Goal: Transaction & Acquisition: Obtain resource

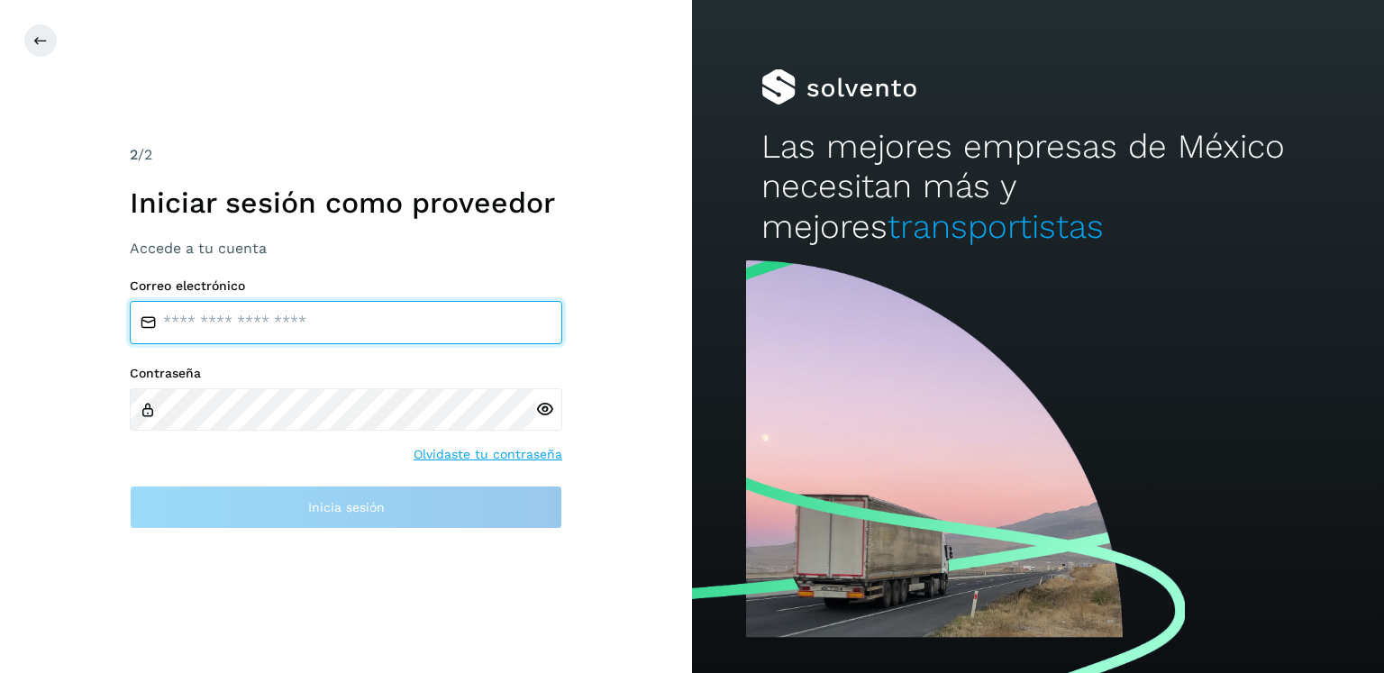
click at [323, 318] on input "email" at bounding box center [346, 322] width 433 height 43
paste input "**********"
type input "**********"
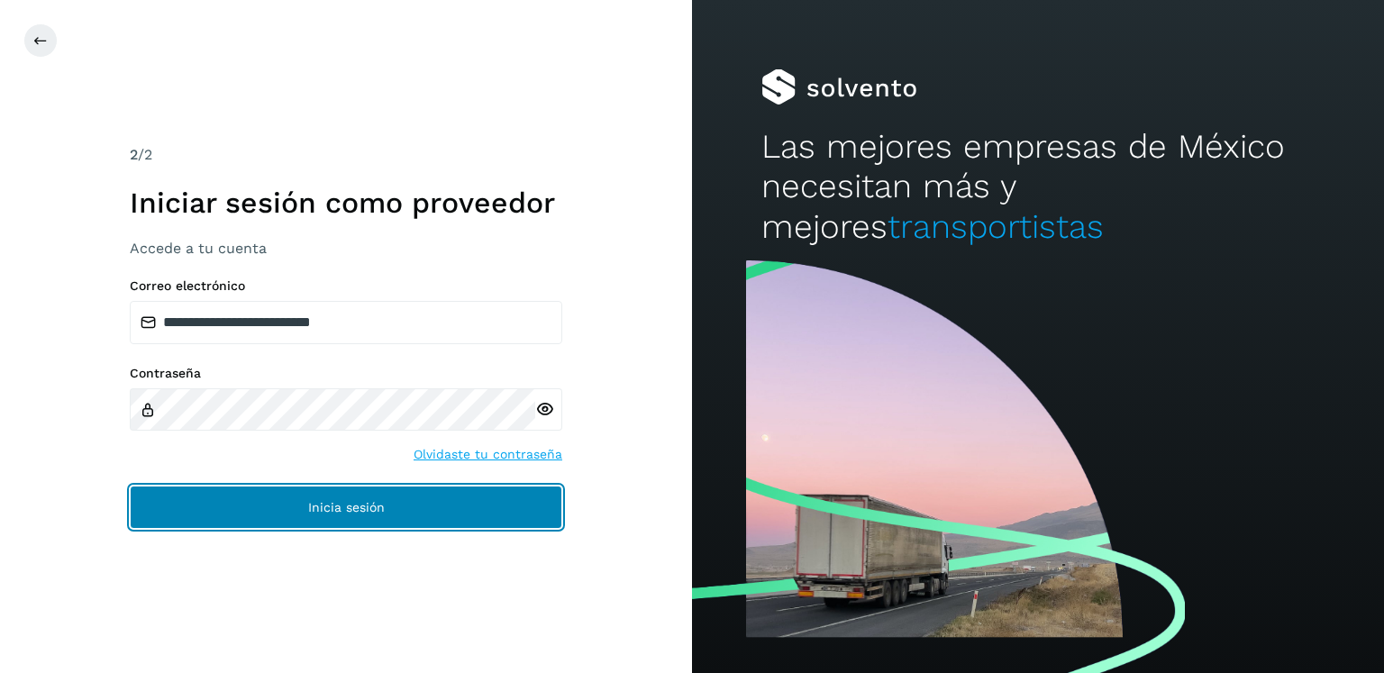
click at [335, 513] on span "Inicia sesión" at bounding box center [346, 507] width 77 height 13
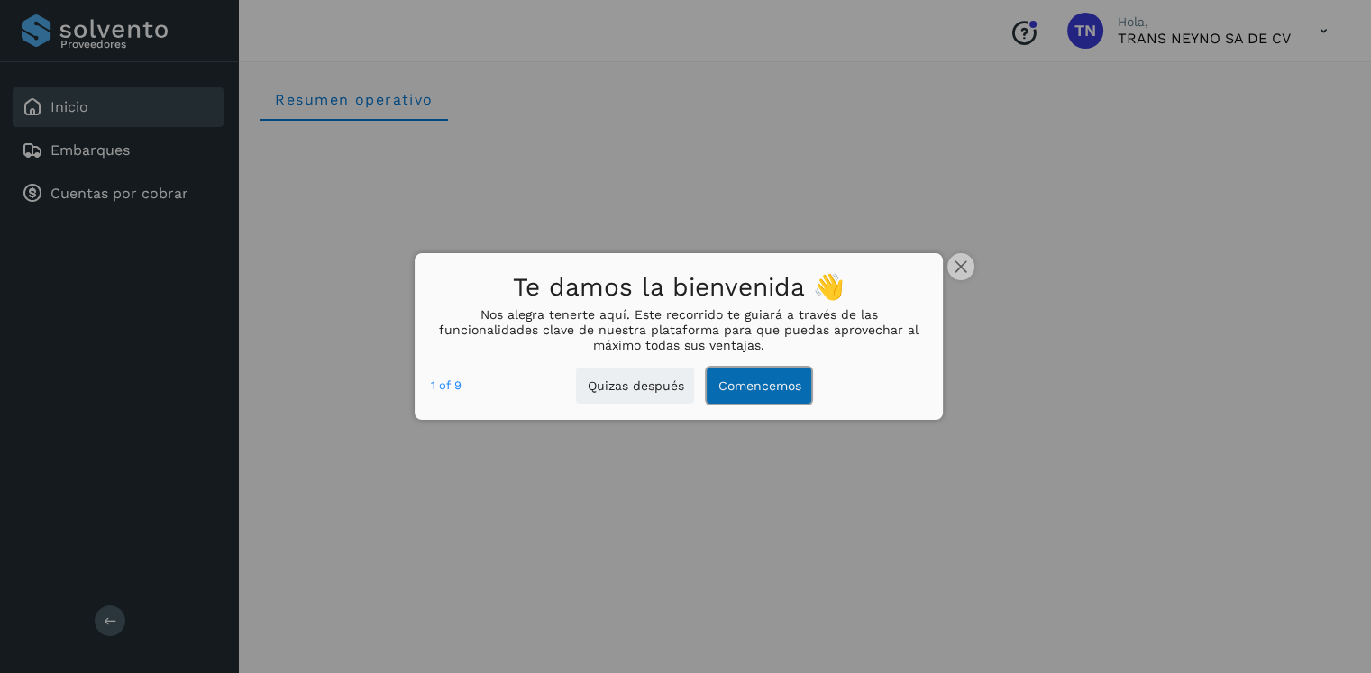
click at [761, 381] on button "Comencemos" at bounding box center [758, 386] width 105 height 37
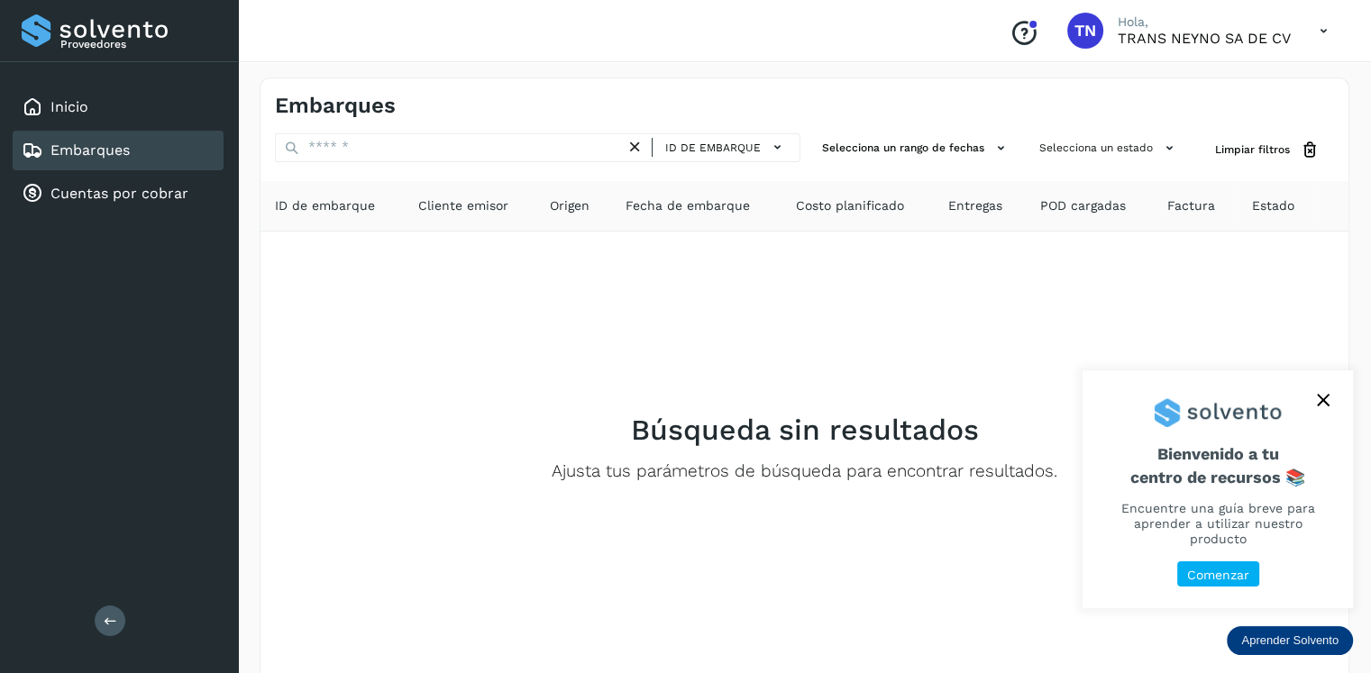
click at [1216, 574] on p "Comenzar" at bounding box center [1218, 575] width 62 height 15
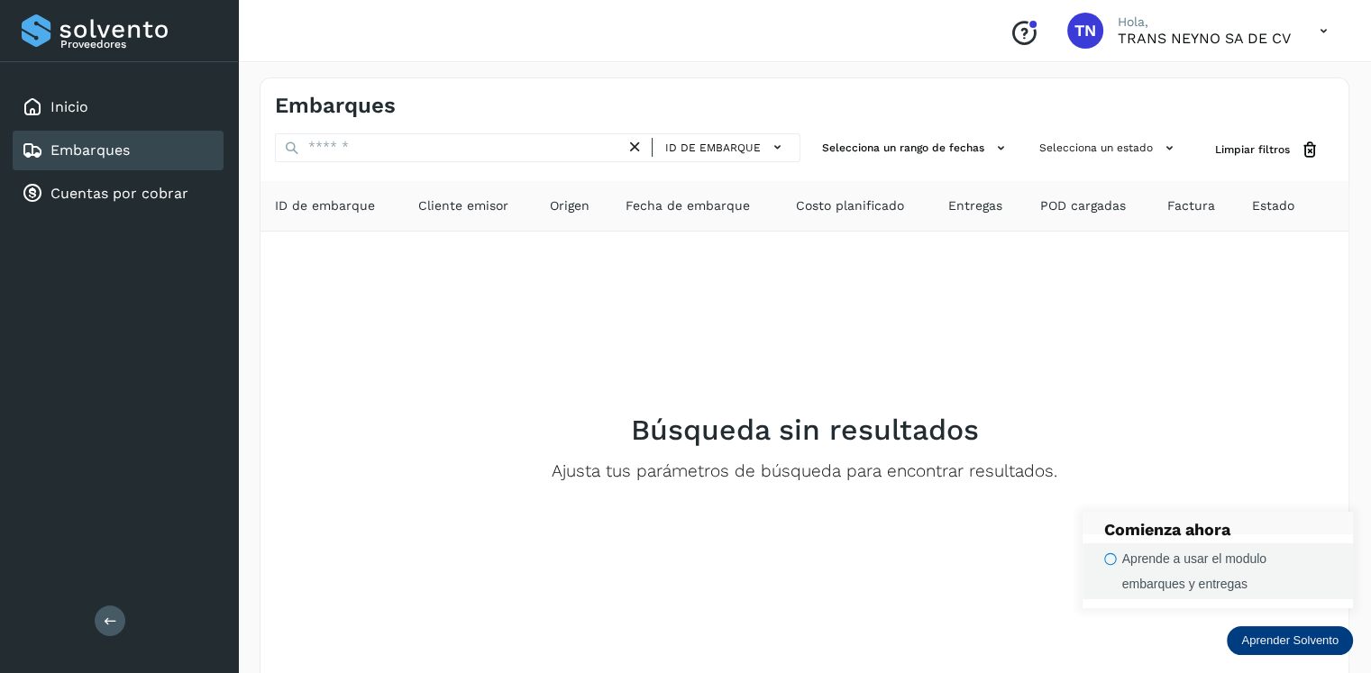
click at [1174, 564] on div "Aprende a usar el modulo embarques y entregas" at bounding box center [1226, 571] width 209 height 50
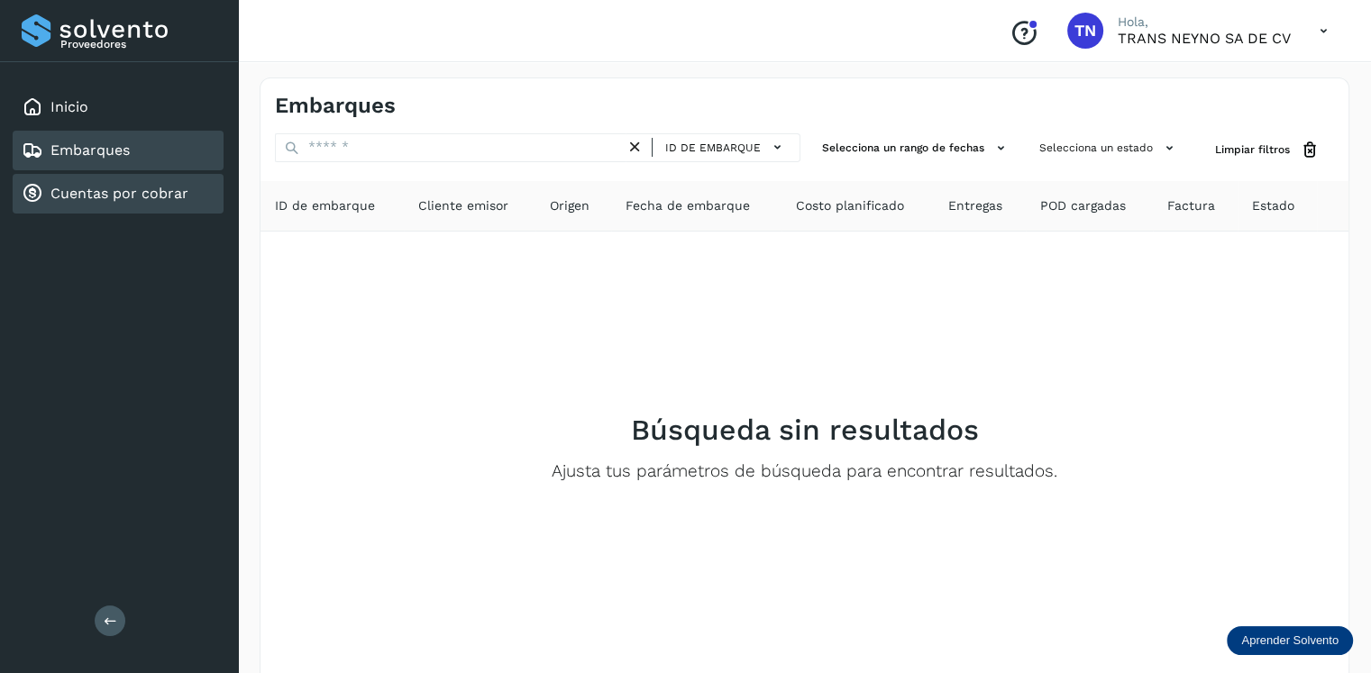
click at [141, 191] on link "Cuentas por cobrar" at bounding box center [119, 193] width 138 height 17
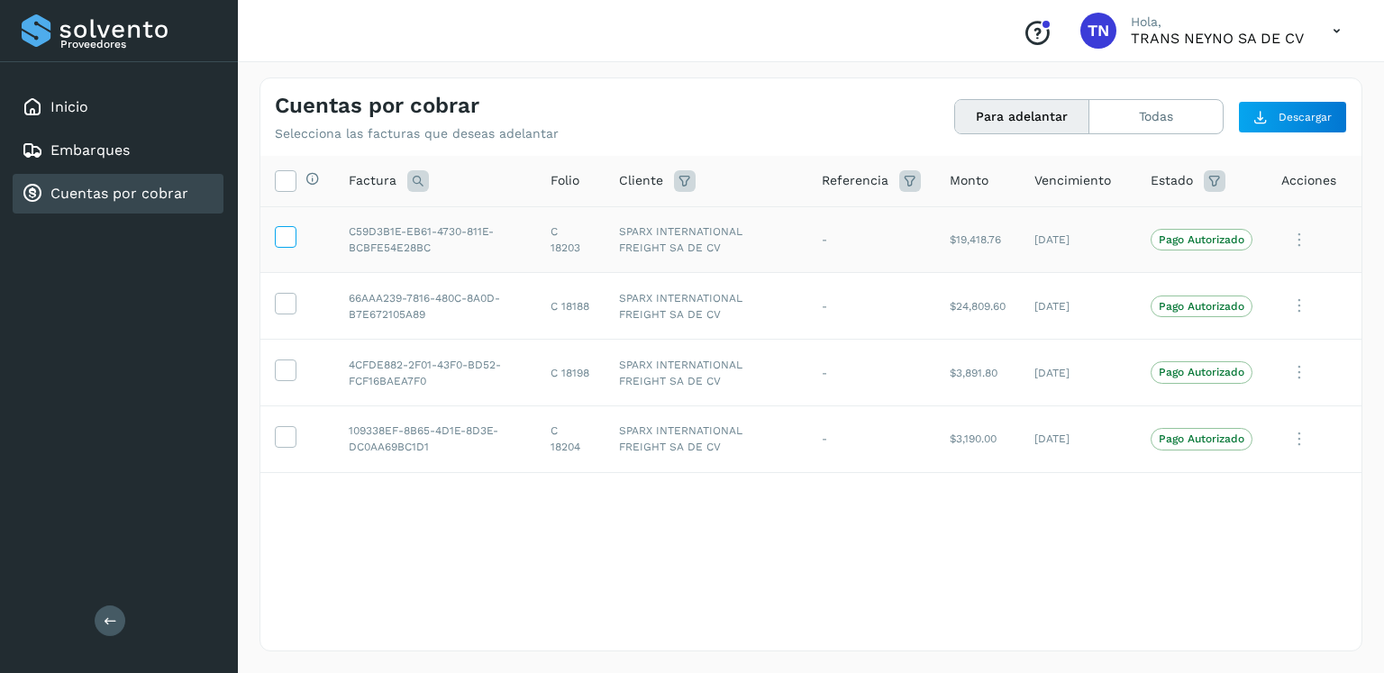
click at [294, 242] on label at bounding box center [286, 237] width 22 height 22
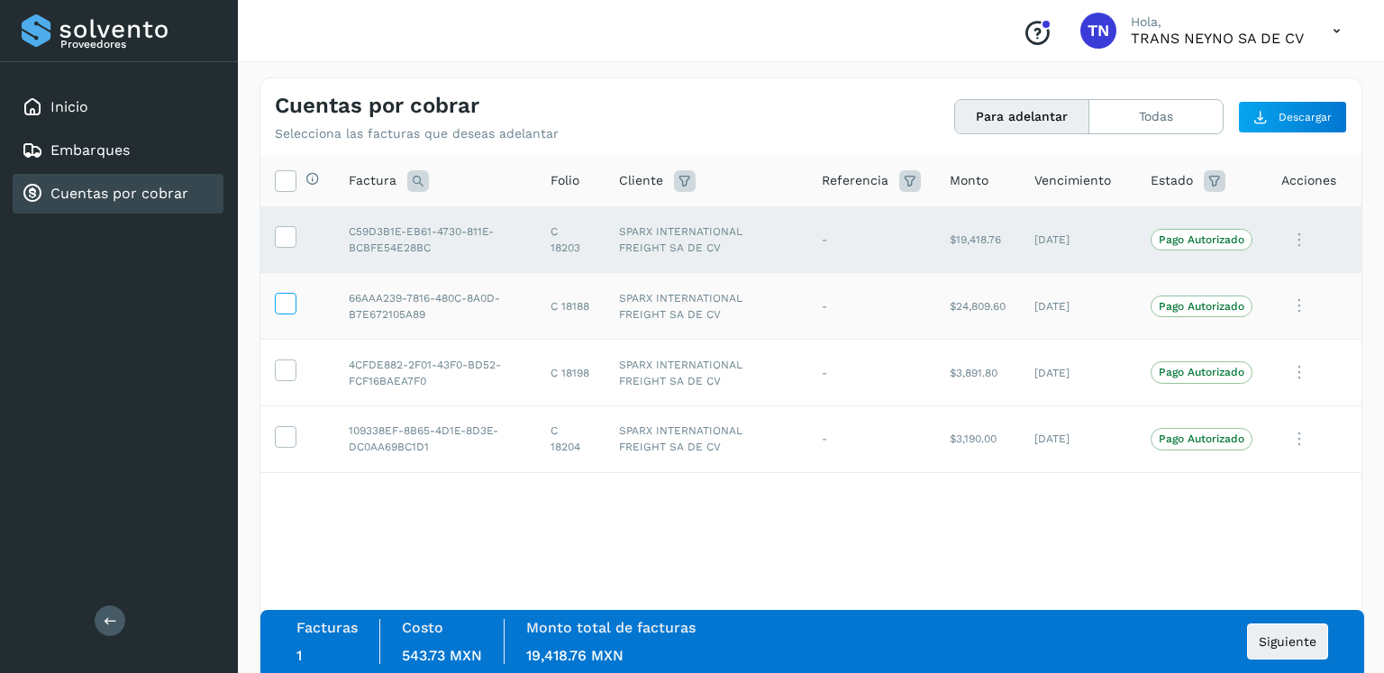
click at [289, 304] on icon at bounding box center [285, 302] width 19 height 19
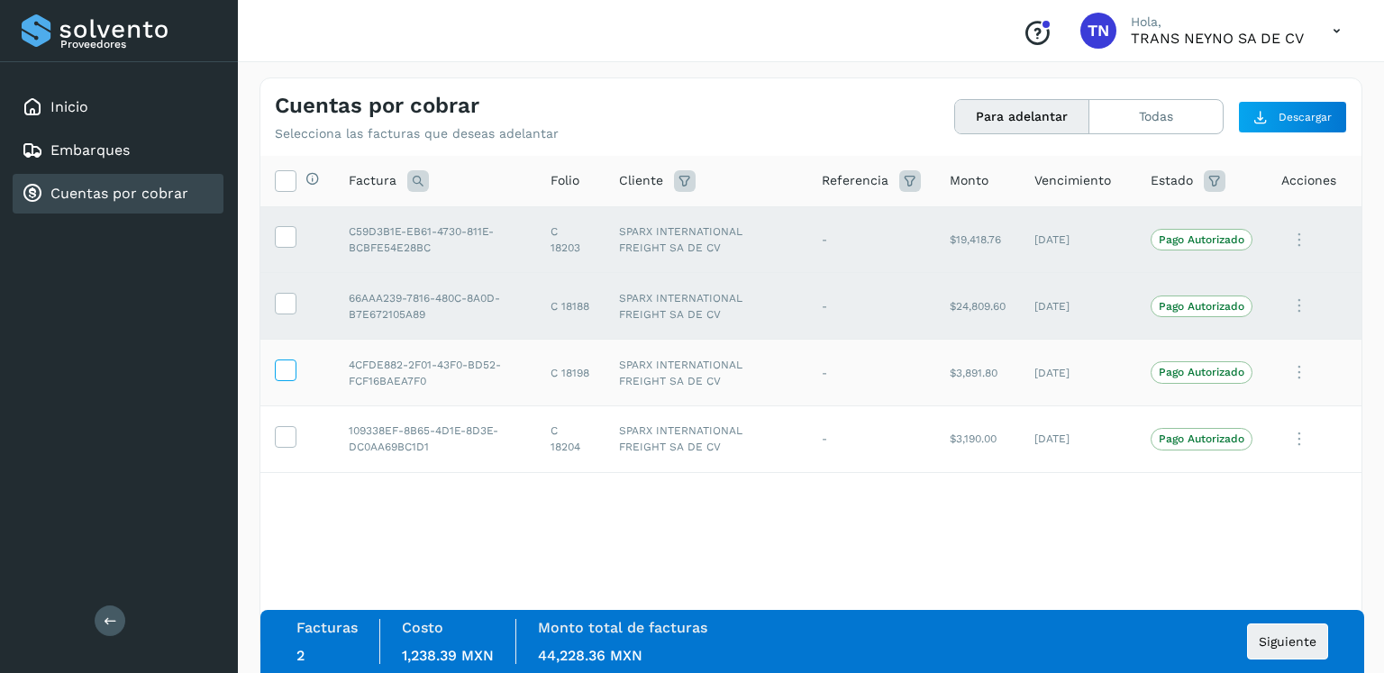
click at [287, 369] on icon at bounding box center [285, 369] width 19 height 19
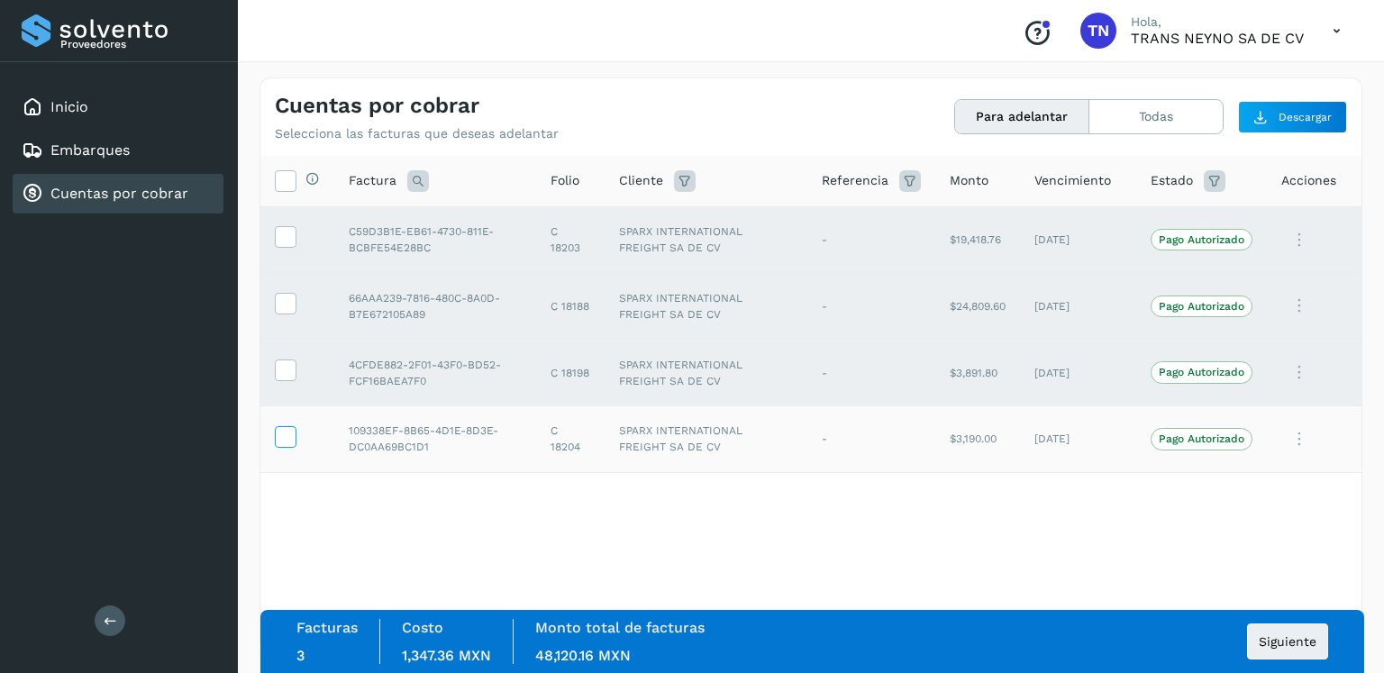
click at [287, 441] on icon at bounding box center [285, 435] width 19 height 19
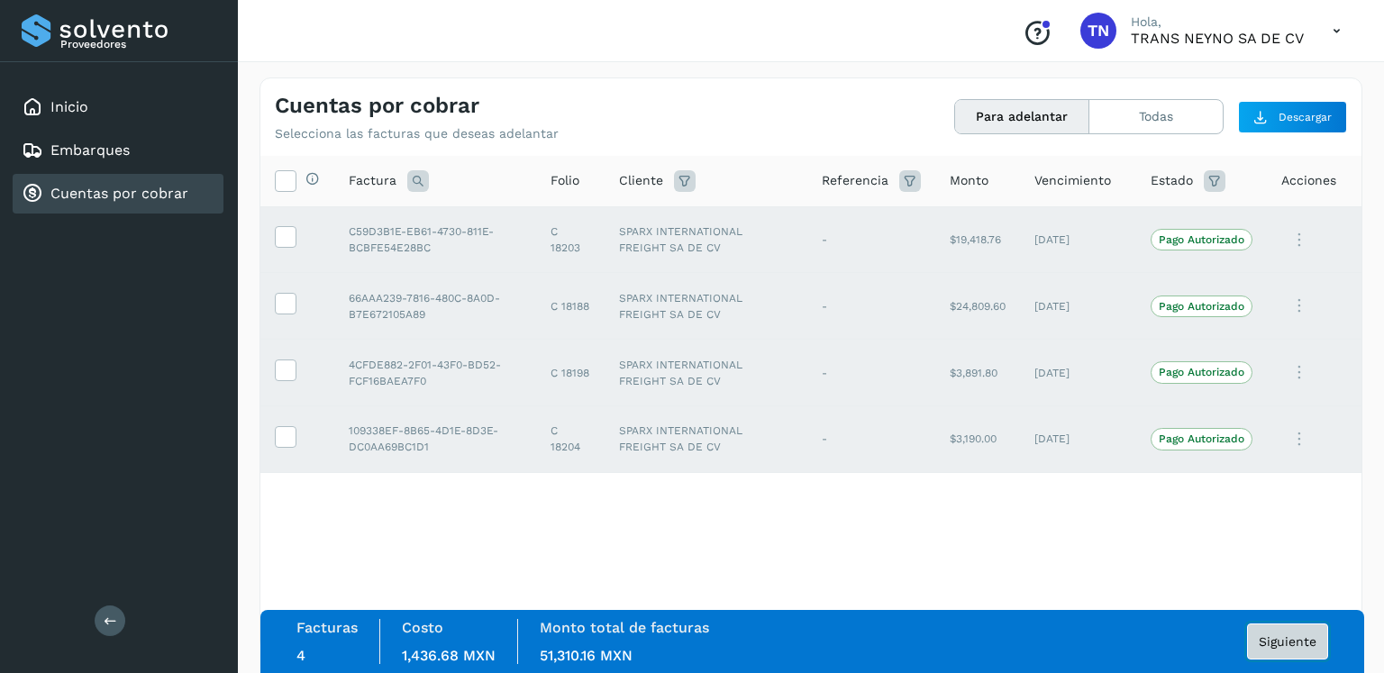
click at [1301, 651] on button "Siguiente" at bounding box center [1287, 642] width 81 height 36
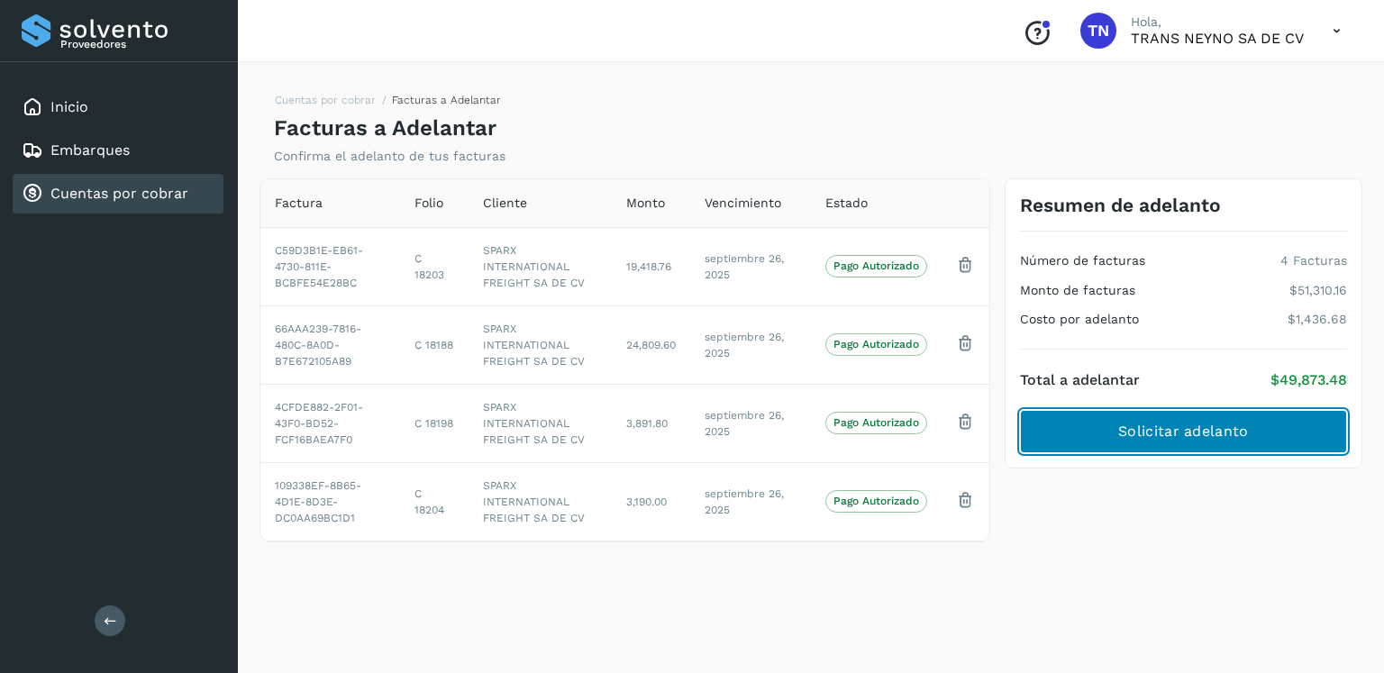
click at [1156, 437] on span "Solicitar adelanto" at bounding box center [1183, 432] width 130 height 20
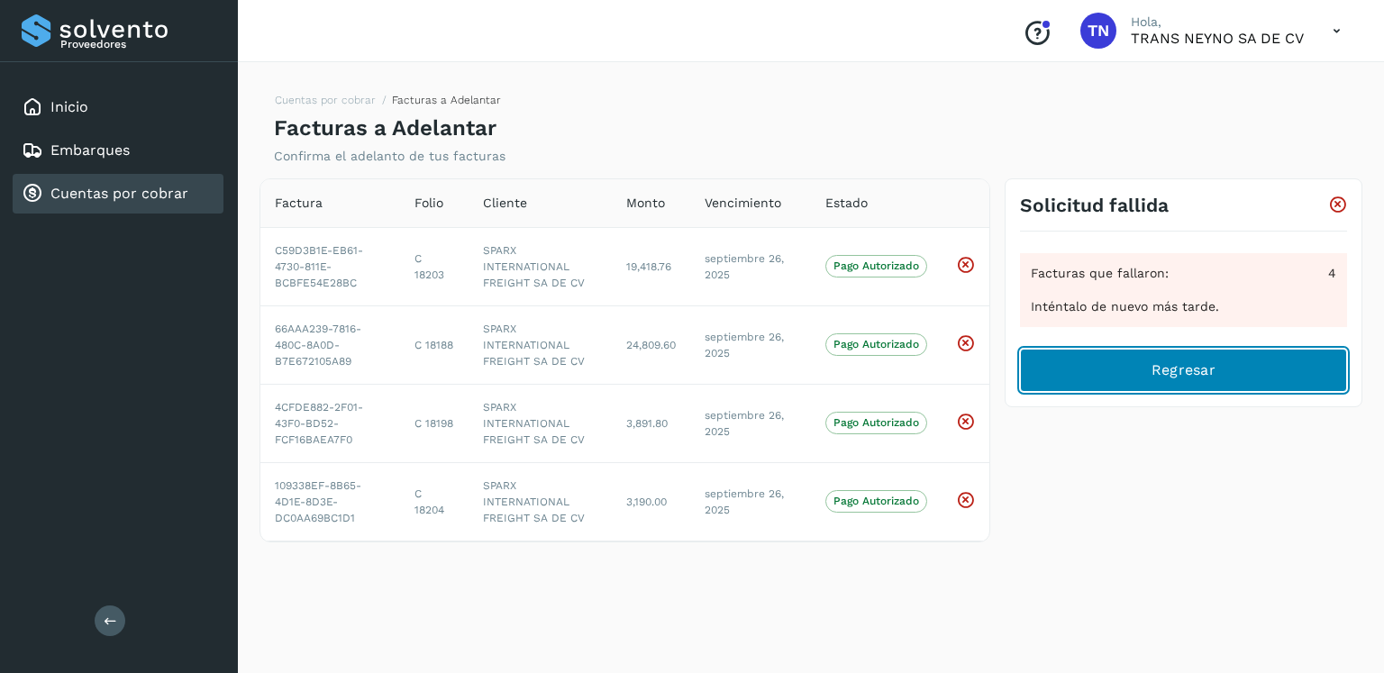
click at [1143, 383] on button "Regresar" at bounding box center [1183, 370] width 327 height 43
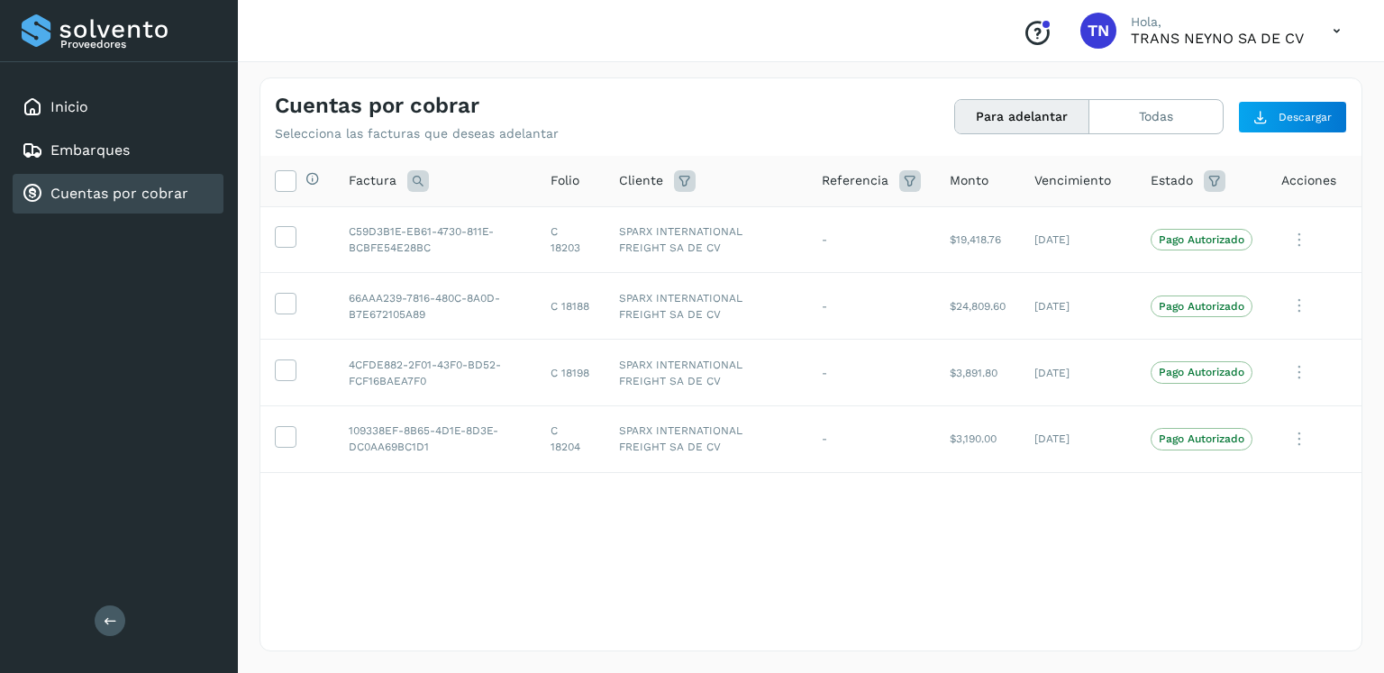
click at [1333, 32] on icon at bounding box center [1336, 31] width 37 height 37
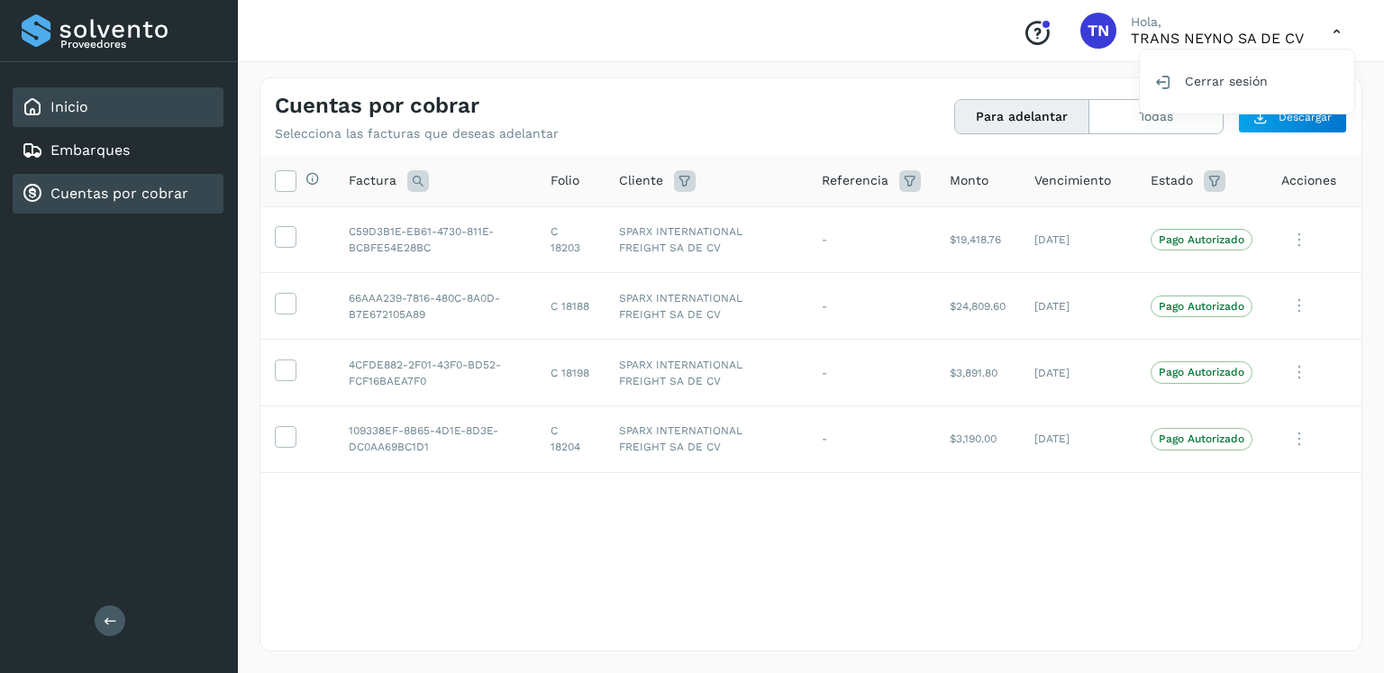
click at [80, 113] on link "Inicio" at bounding box center [69, 106] width 38 height 17
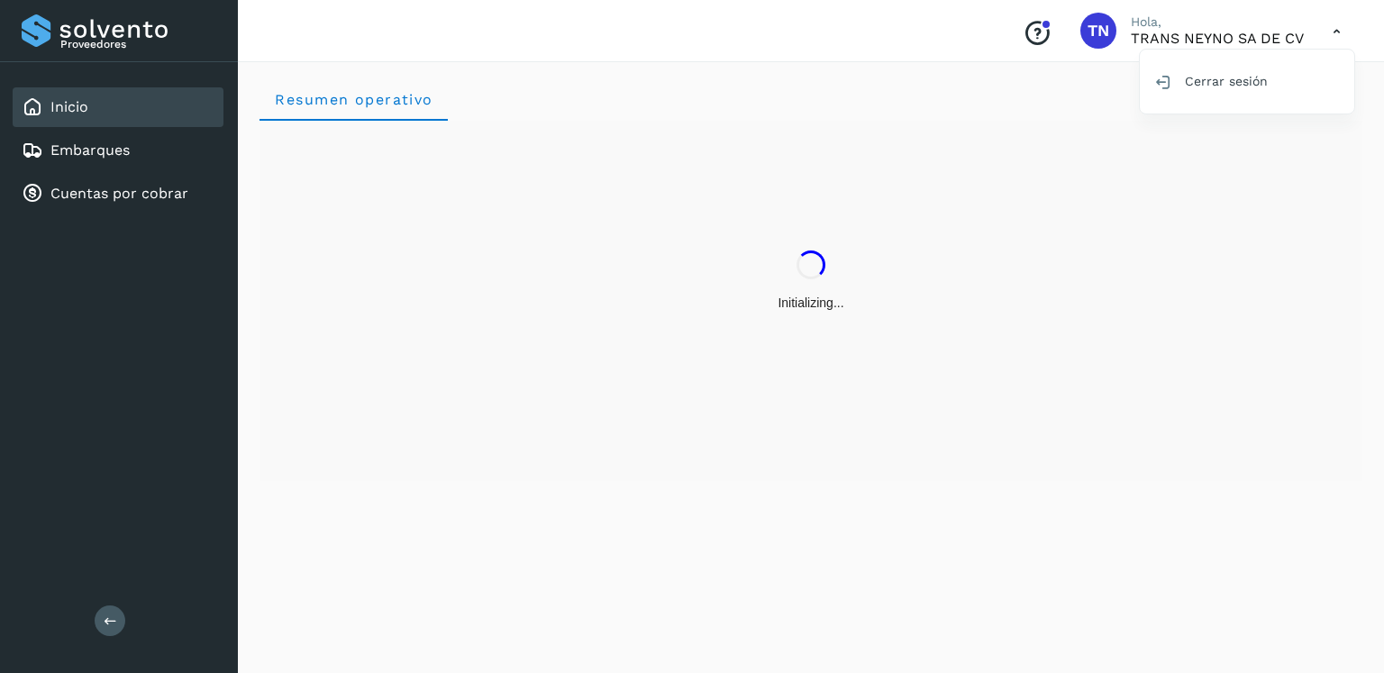
click at [1211, 261] on div at bounding box center [692, 336] width 1384 height 673
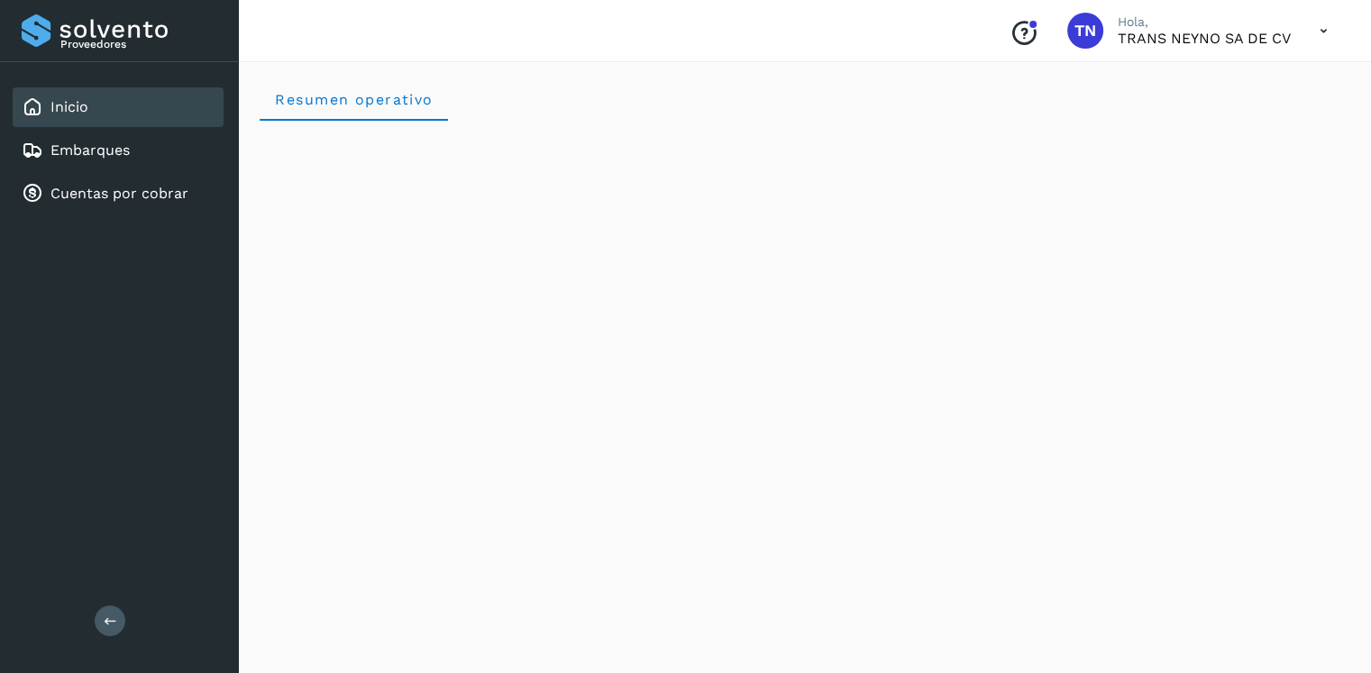
click at [1085, 31] on span "TN" at bounding box center [1085, 31] width 22 height 0
click at [1135, 34] on p "TRANS NEYNO SA DE CV" at bounding box center [1203, 38] width 173 height 17
click at [1315, 30] on icon at bounding box center [1323, 31] width 37 height 37
click at [1323, 30] on div at bounding box center [685, 336] width 1371 height 673
click at [88, 116] on div "Inicio" at bounding box center [118, 107] width 211 height 40
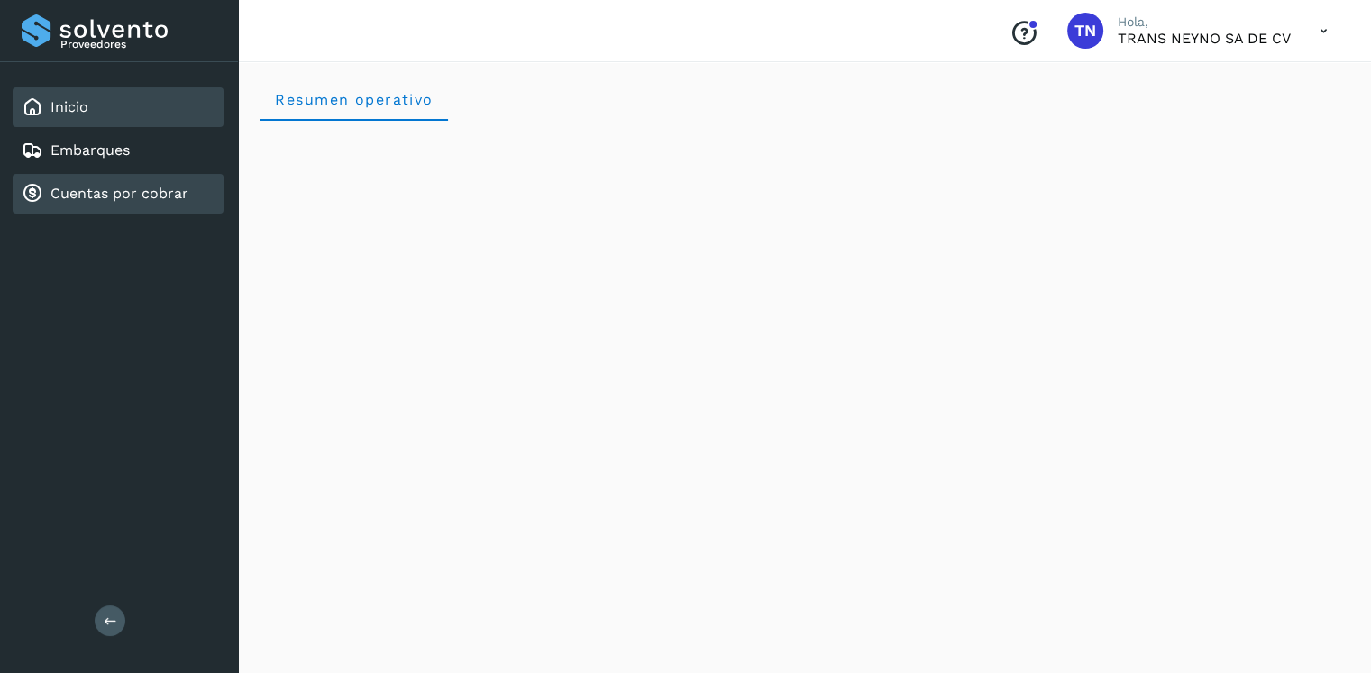
click at [109, 200] on div "Cuentas por cobrar" at bounding box center [105, 194] width 167 height 22
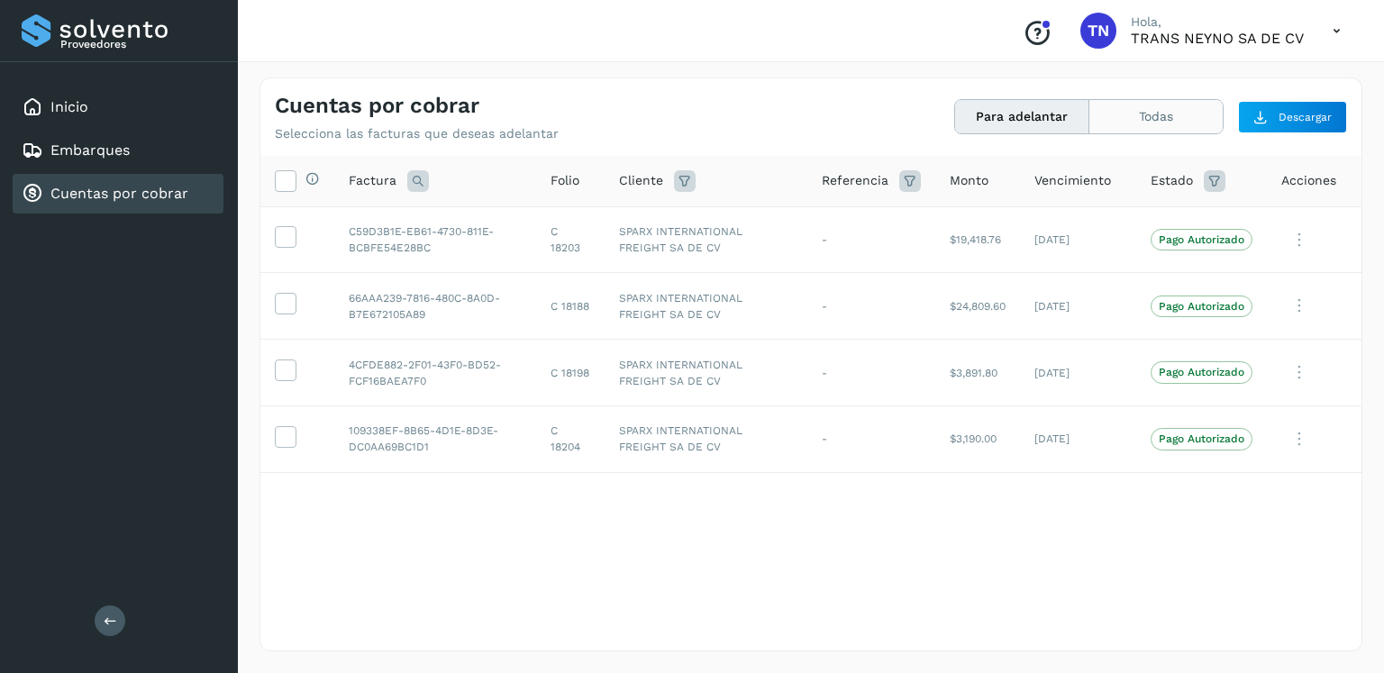
click at [1157, 132] on button "Todas" at bounding box center [1155, 116] width 133 height 33
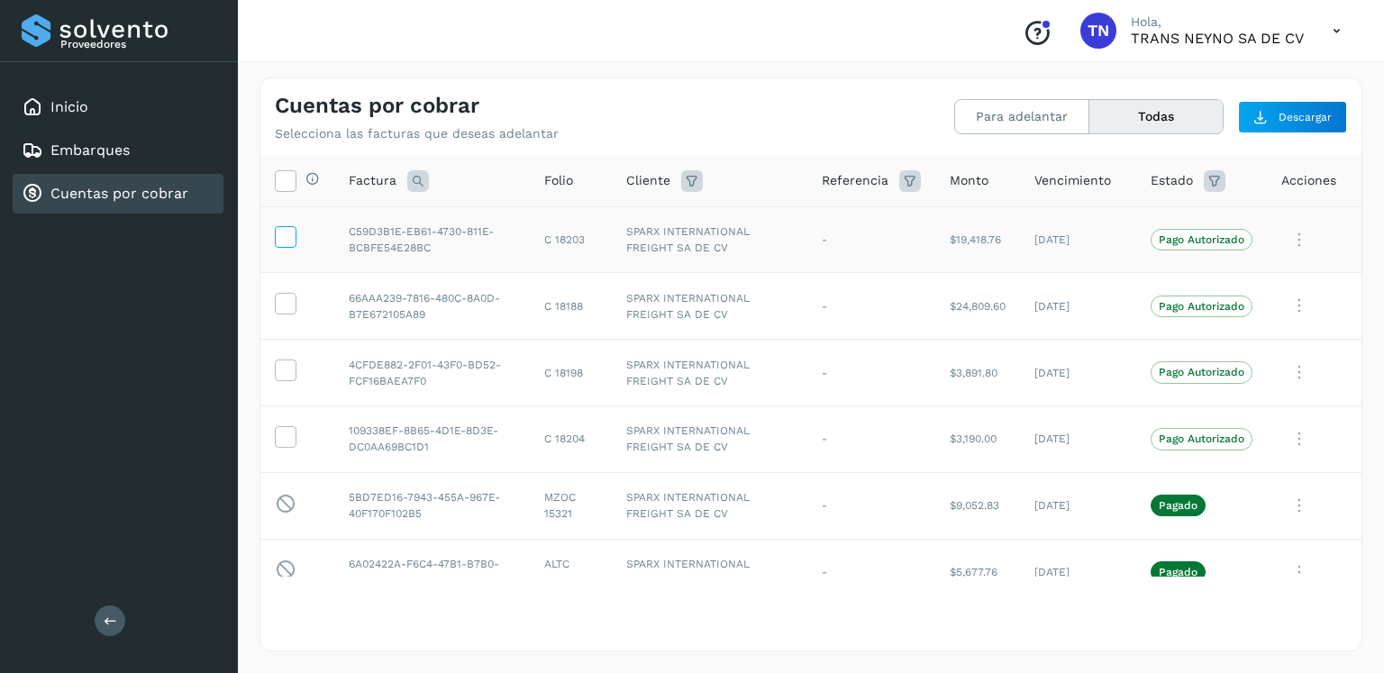
click at [288, 240] on icon at bounding box center [285, 235] width 19 height 19
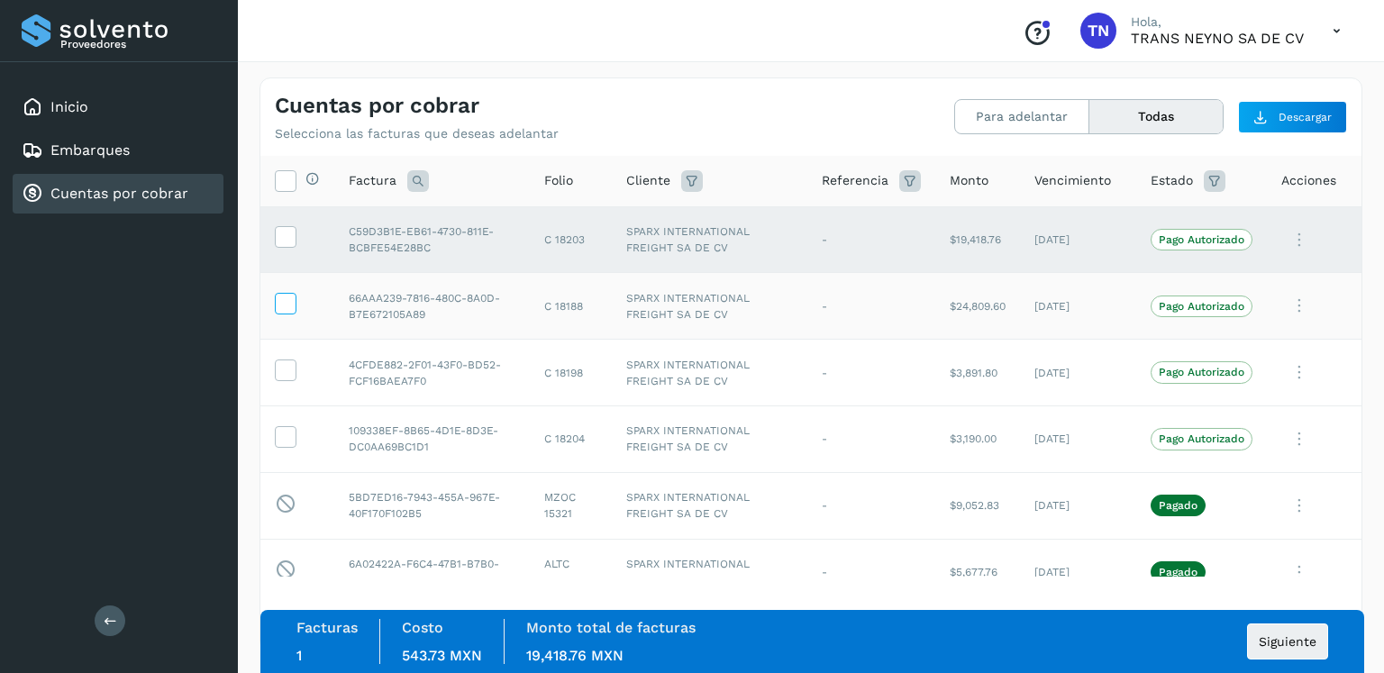
click at [285, 309] on icon at bounding box center [285, 302] width 19 height 19
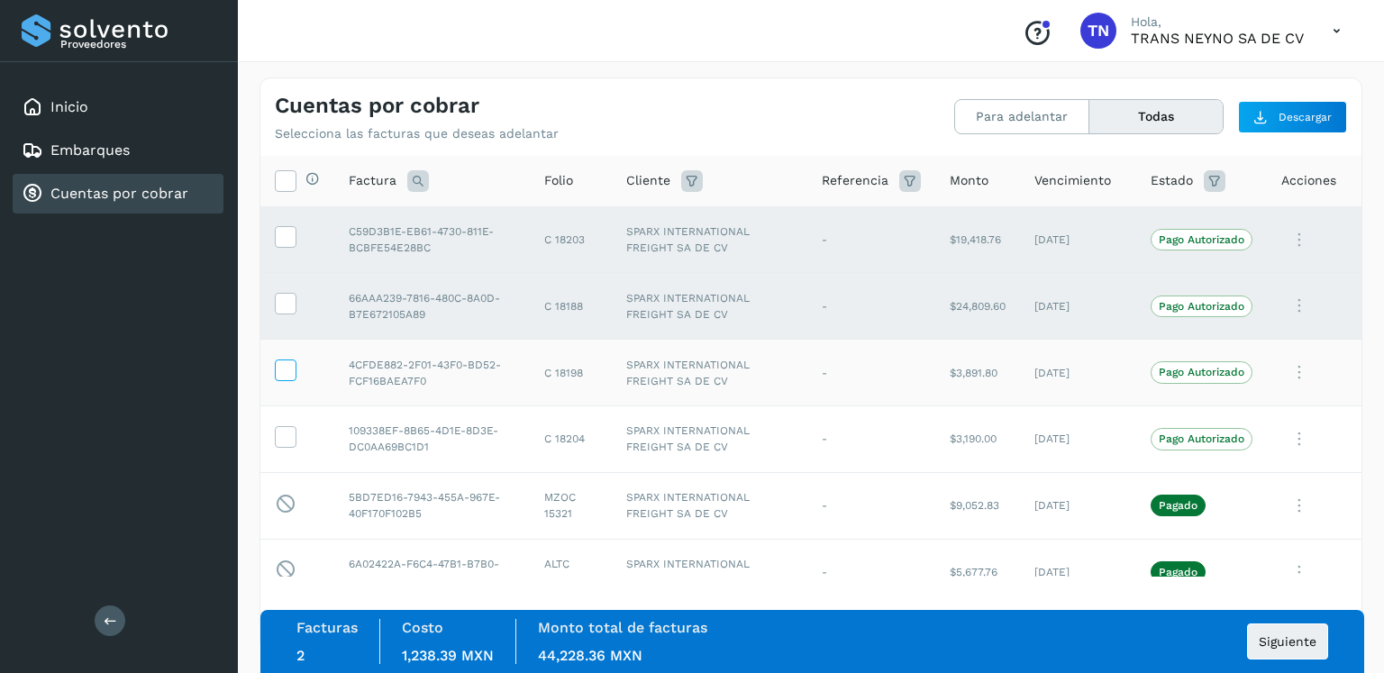
click at [287, 372] on icon at bounding box center [285, 369] width 19 height 19
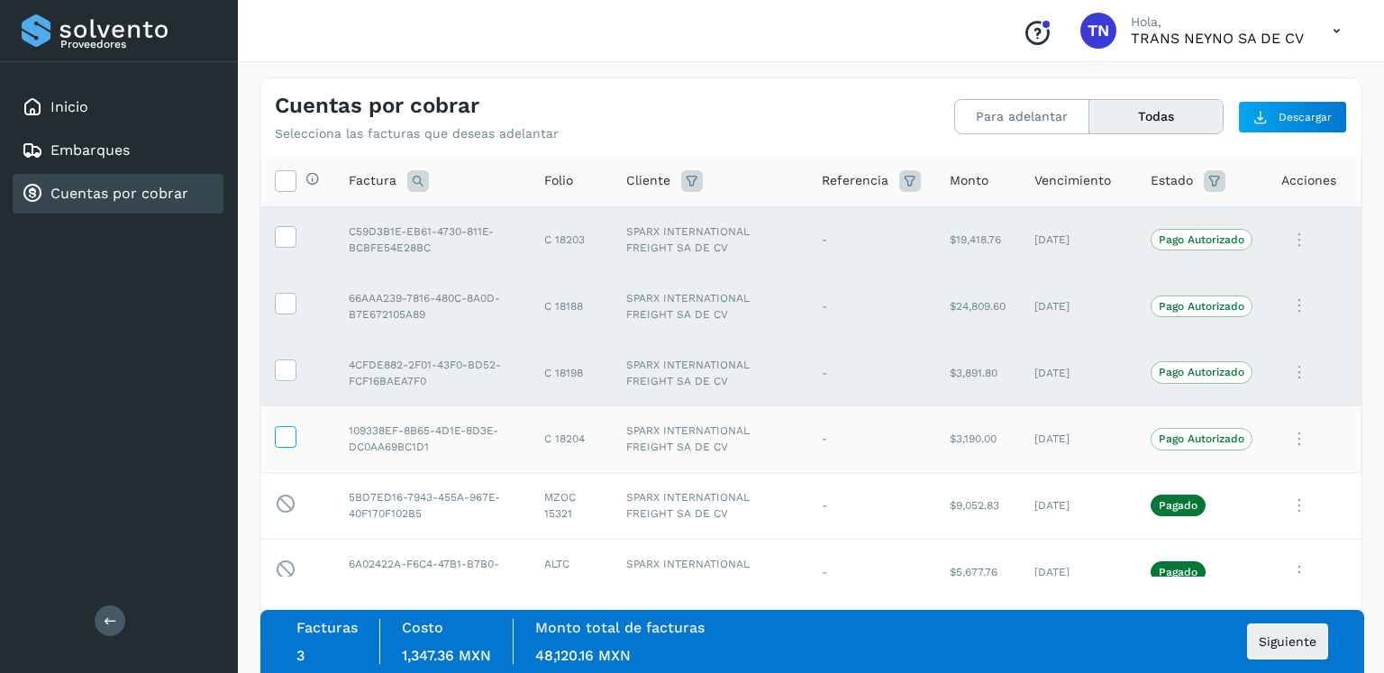
click at [287, 444] on icon at bounding box center [285, 435] width 19 height 19
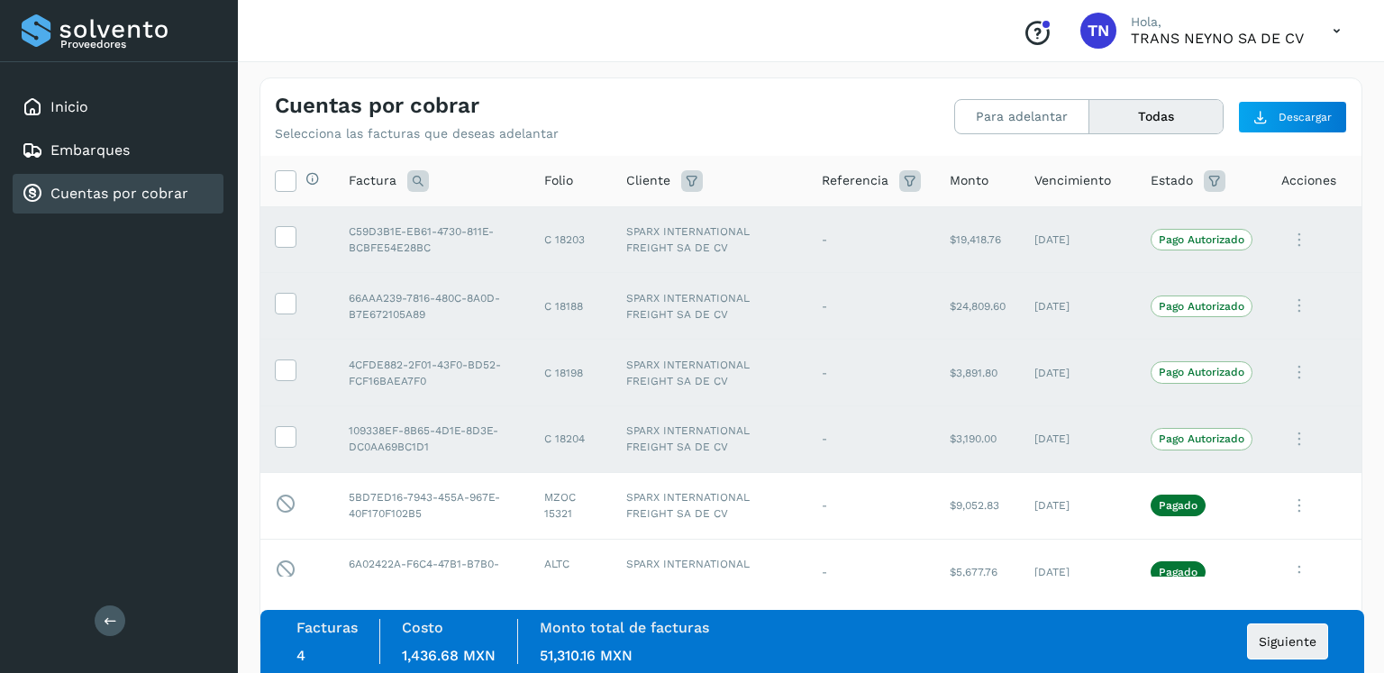
click at [1289, 243] on icon at bounding box center [1299, 240] width 36 height 37
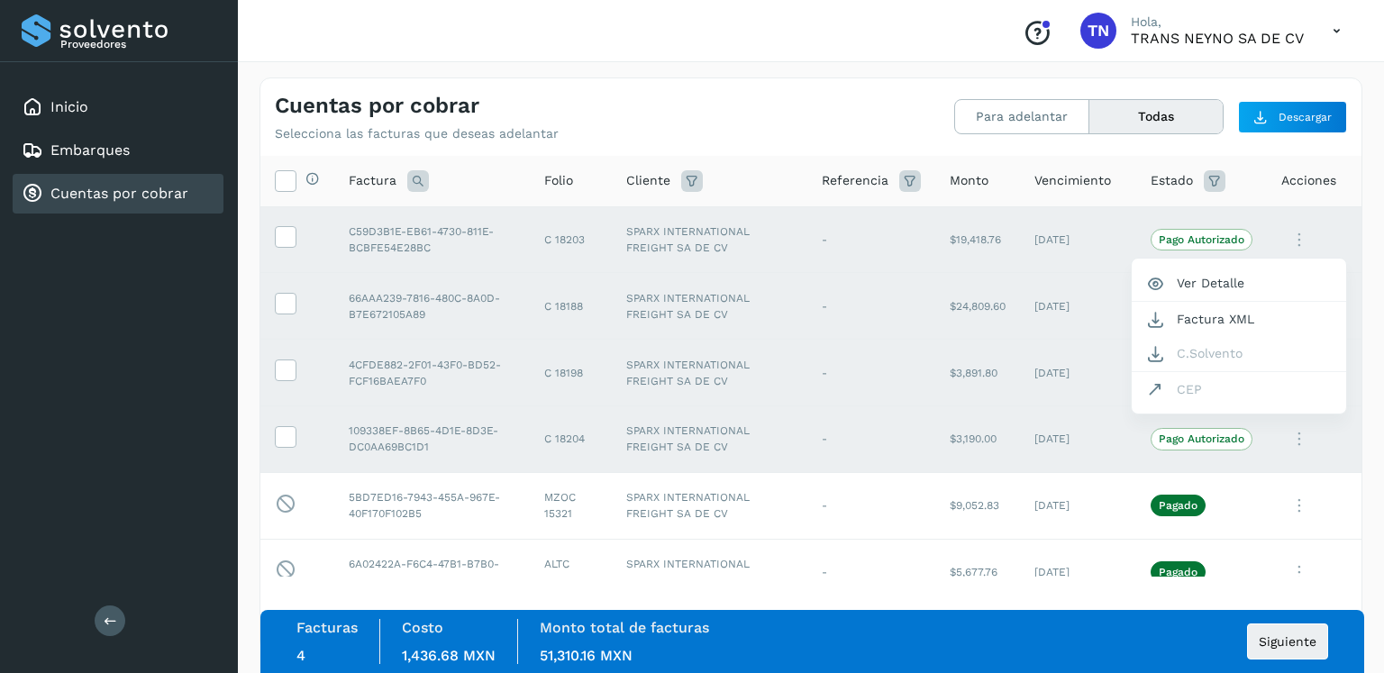
click at [1287, 235] on div at bounding box center [692, 336] width 1384 height 673
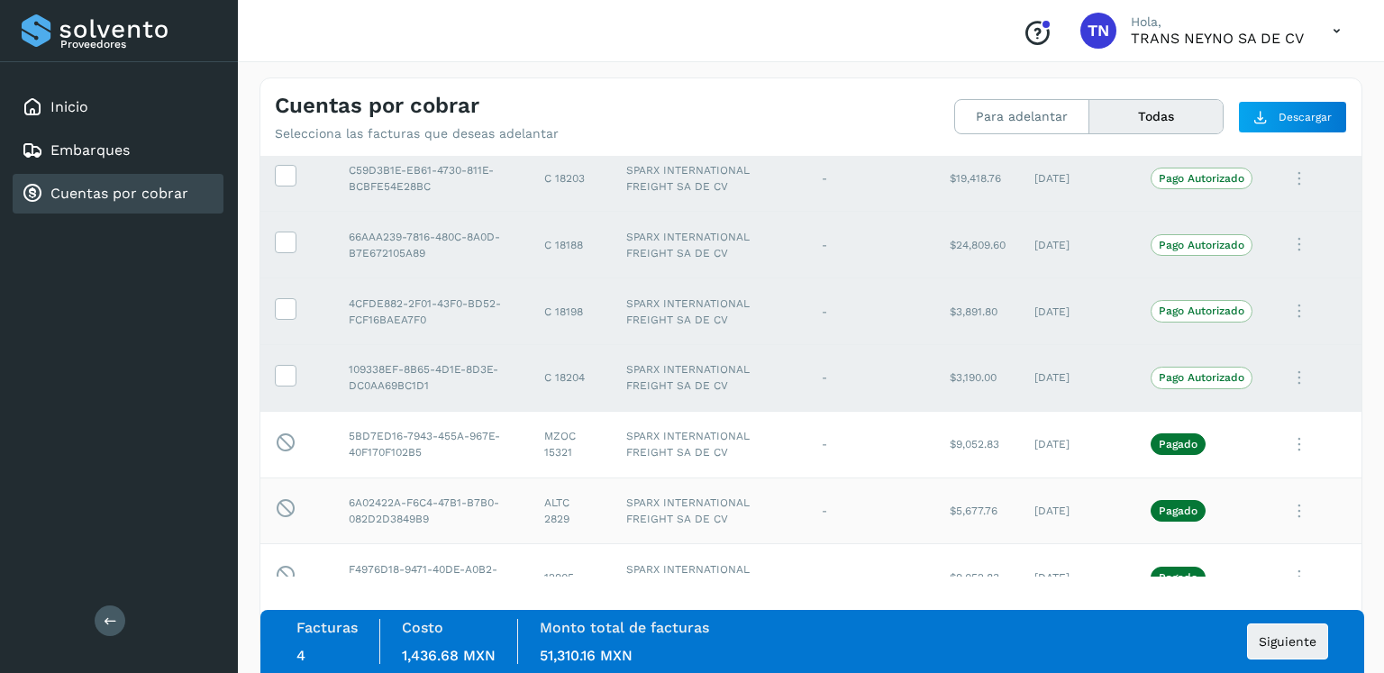
scroll to position [90, 0]
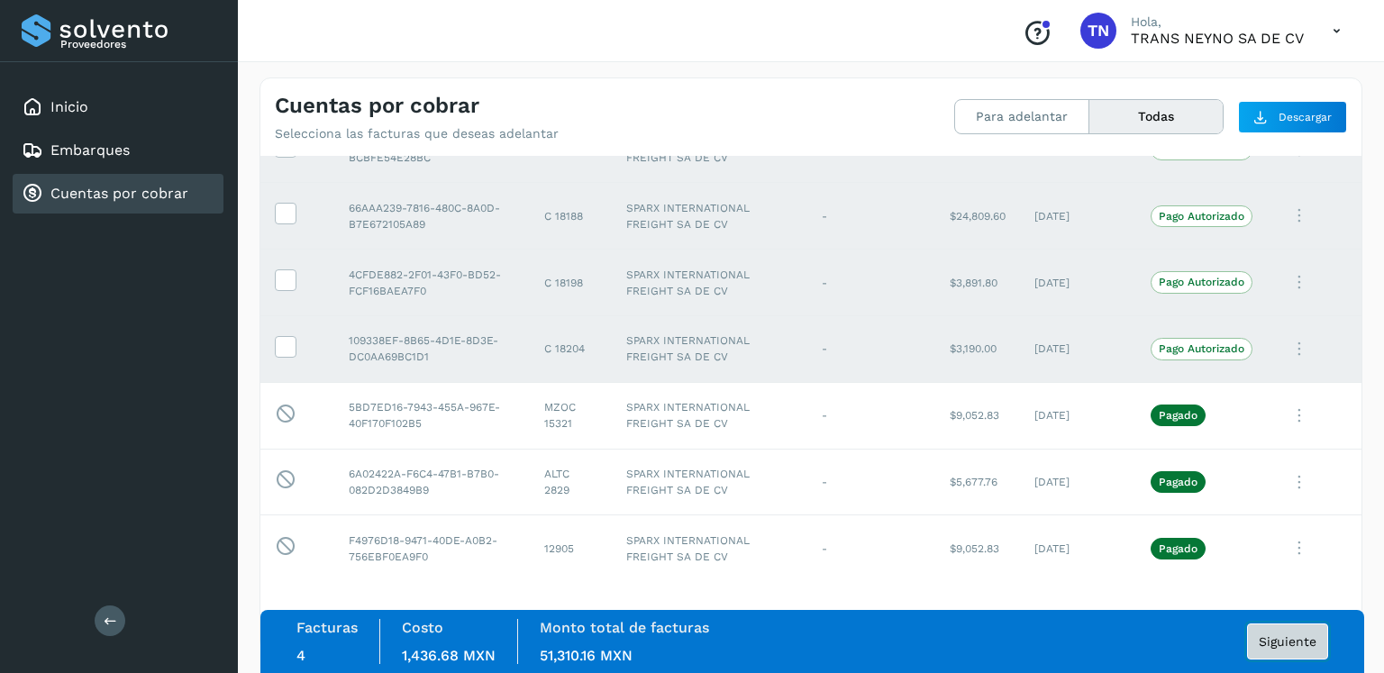
click at [1298, 646] on span "Siguiente" at bounding box center [1288, 641] width 58 height 13
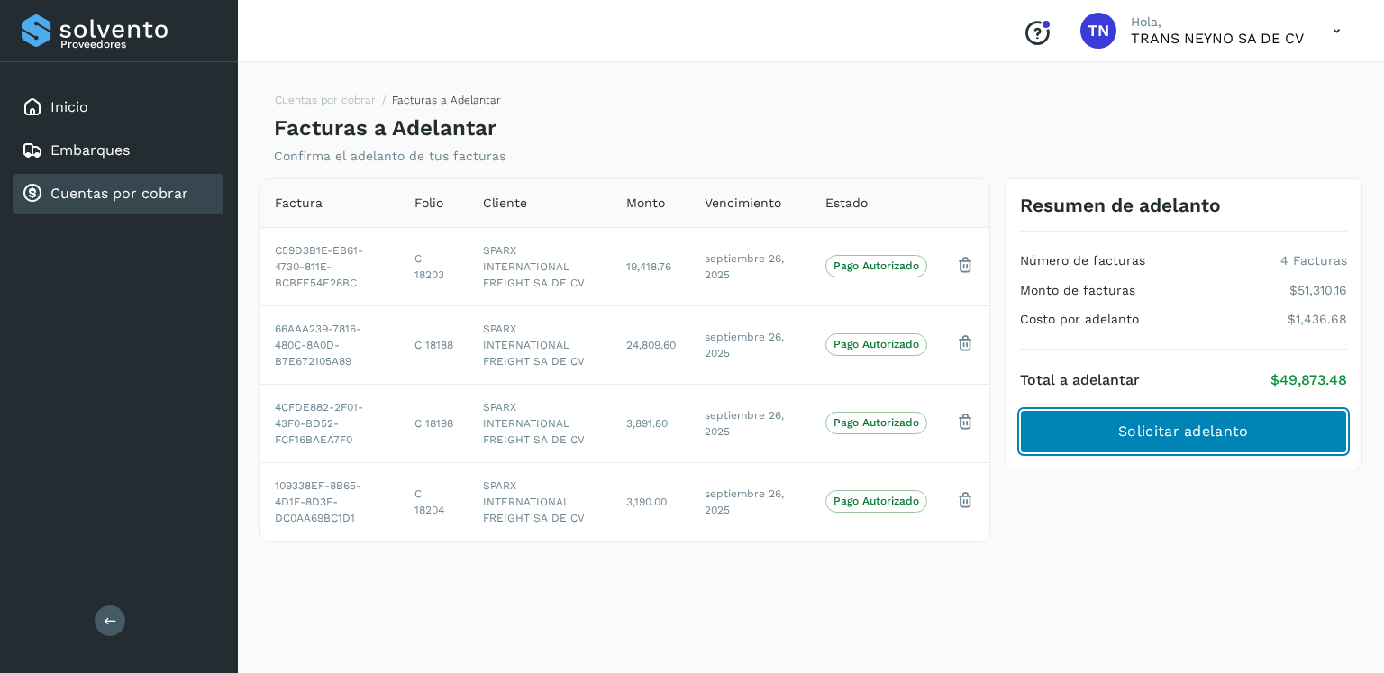
click at [1168, 431] on span "Solicitar adelanto" at bounding box center [1183, 432] width 130 height 20
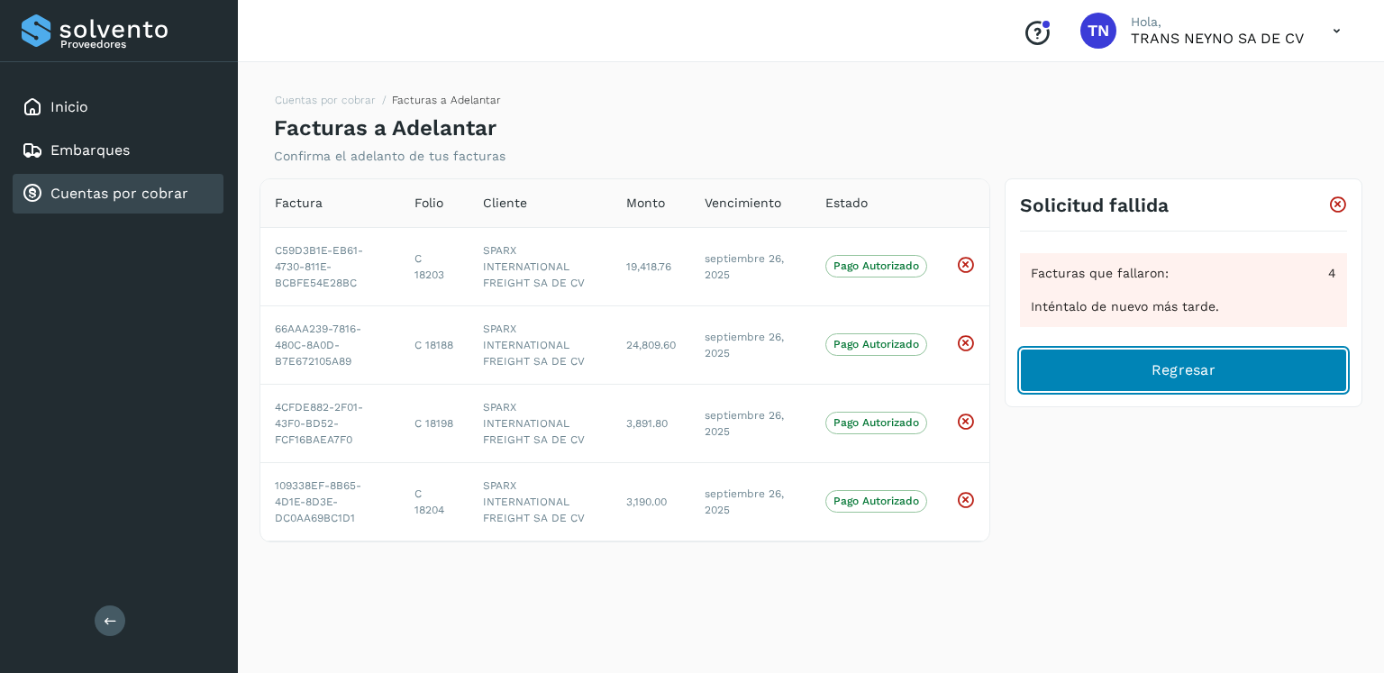
click at [1131, 383] on button "Regresar" at bounding box center [1183, 370] width 327 height 43
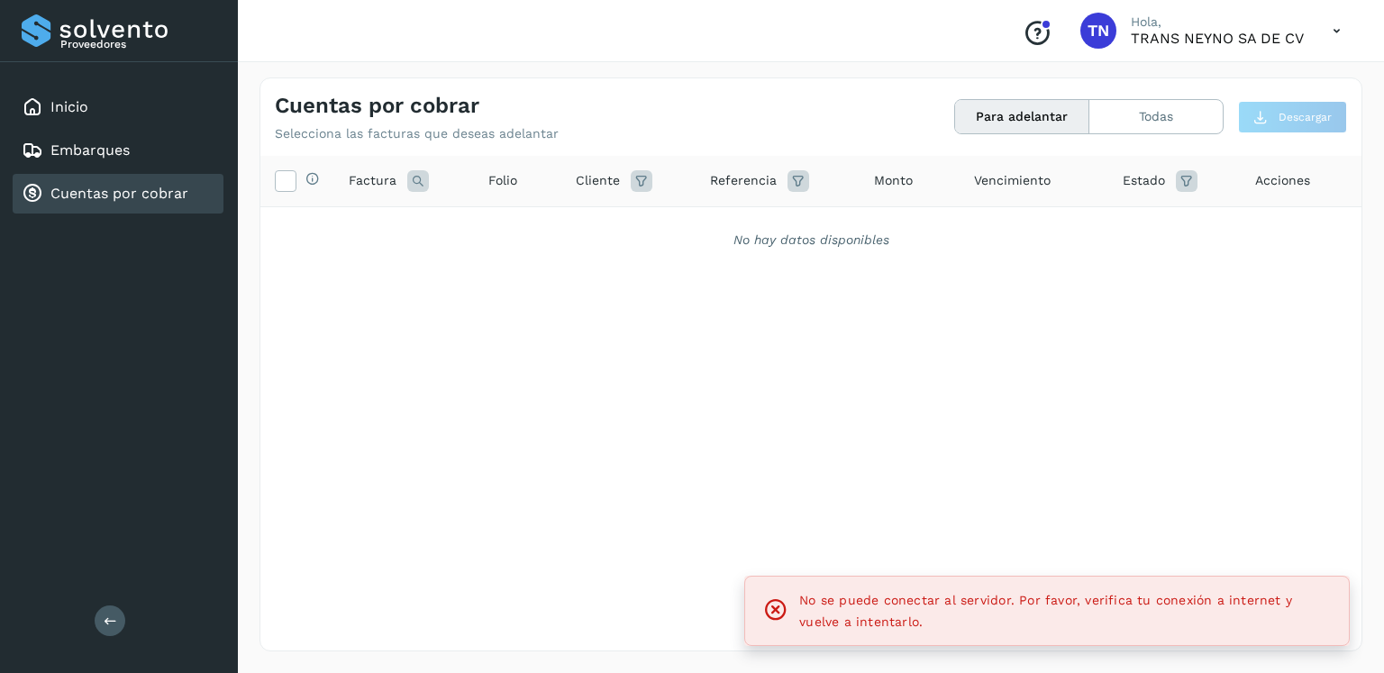
click at [141, 191] on link "Cuentas por cobrar" at bounding box center [119, 193] width 138 height 17
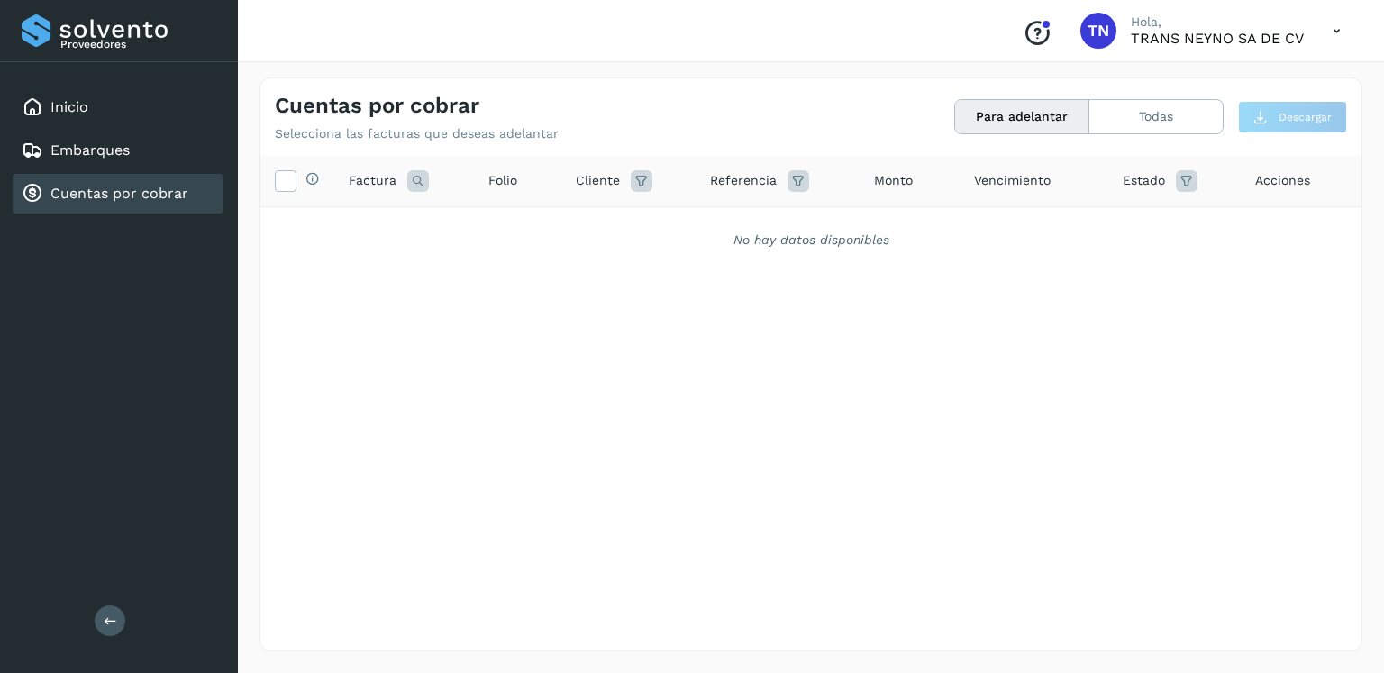
click at [133, 192] on link "Cuentas por cobrar" at bounding box center [119, 193] width 138 height 17
click at [104, 145] on link "Embarques" at bounding box center [89, 149] width 79 height 17
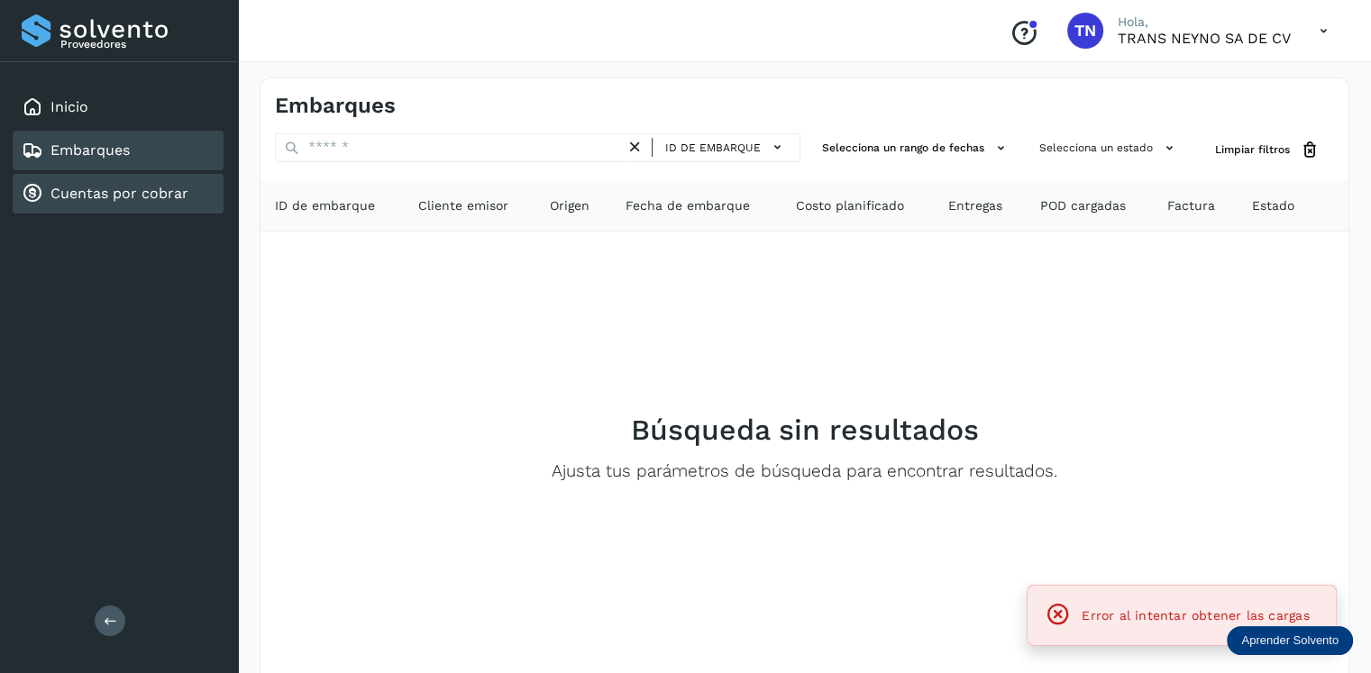
click at [119, 201] on div "Cuentas por cobrar" at bounding box center [105, 194] width 167 height 22
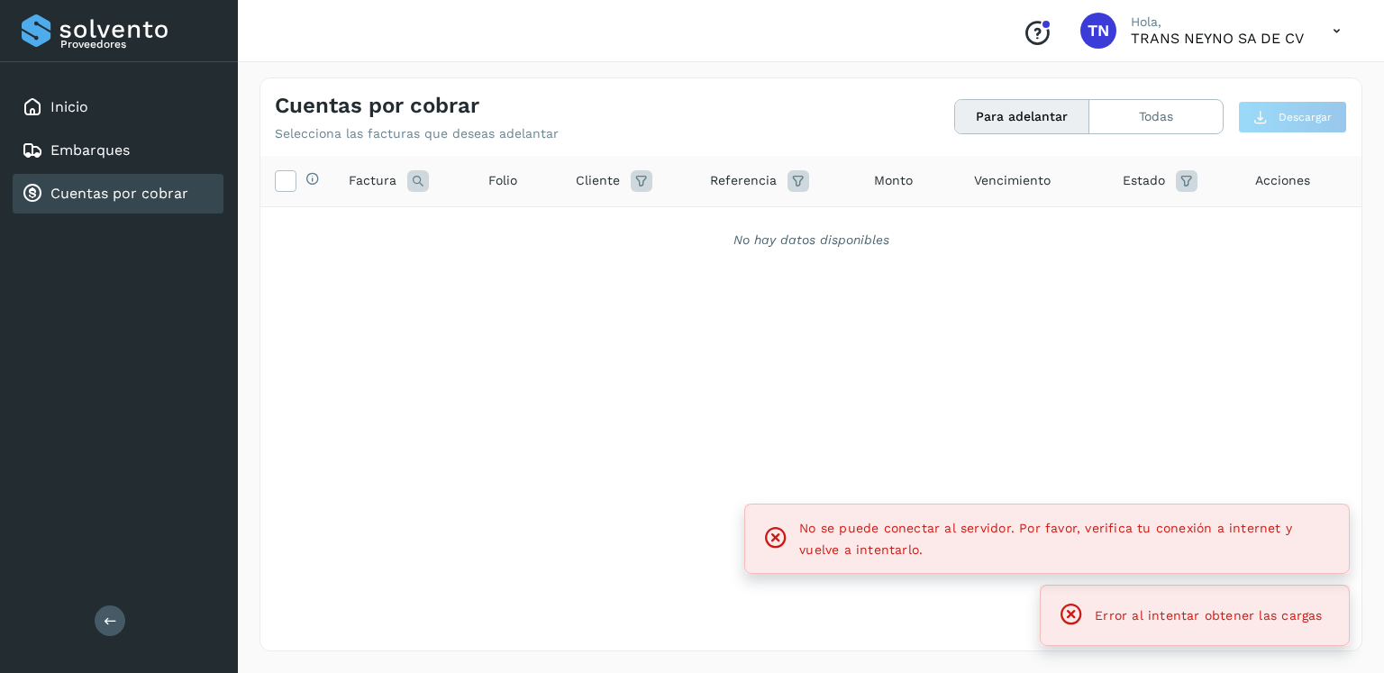
click at [1308, 39] on div "Conoce nuestros beneficios TN Hola, TRANS NEYNO SA DE CV" at bounding box center [1181, 30] width 347 height 41
click at [1335, 32] on icon at bounding box center [1336, 31] width 37 height 37
click at [1234, 77] on div "Cerrar sesión" at bounding box center [1247, 81] width 214 height 34
